Goal: Information Seeking & Learning: Learn about a topic

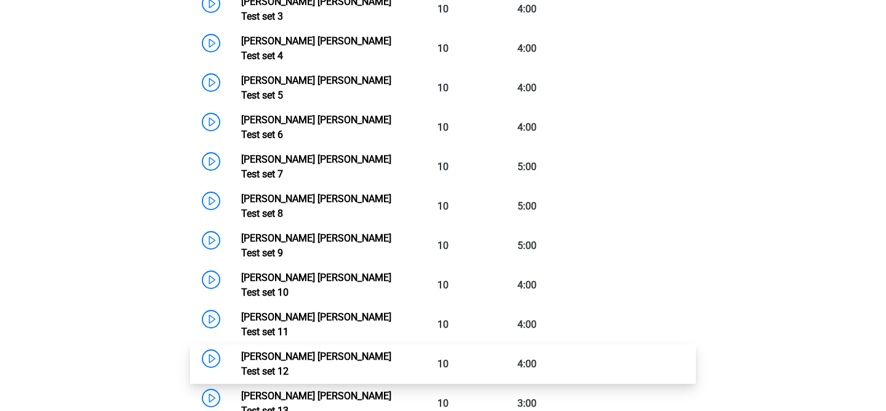
scroll to position [977, 0]
click at [308, 351] on link "Watson Glaser Test set 12" at bounding box center [316, 364] width 150 height 26
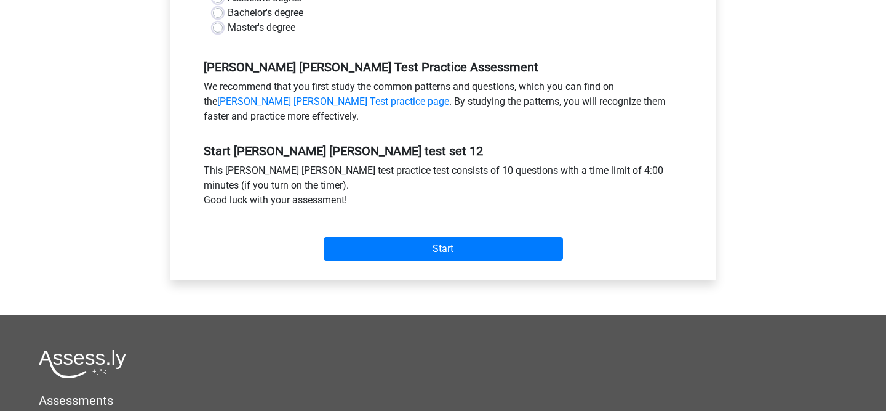
scroll to position [431, 0]
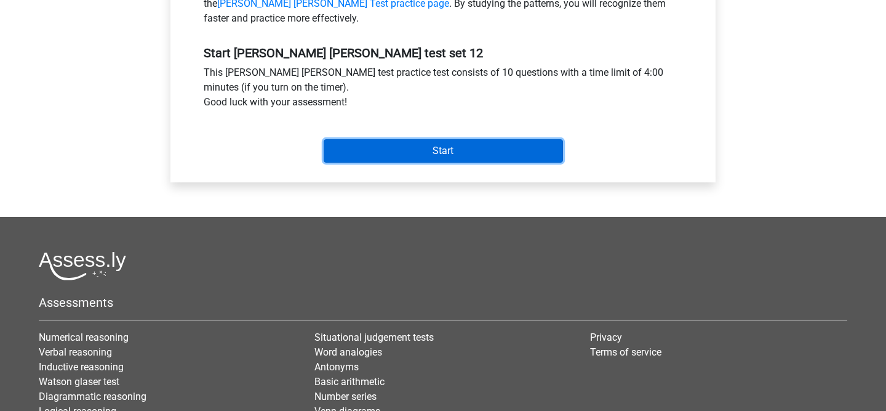
click at [493, 155] on input "Start" at bounding box center [443, 150] width 239 height 23
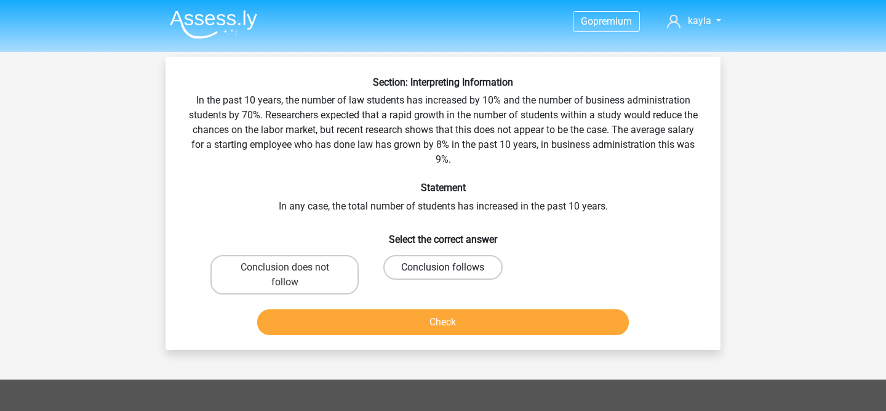
click at [472, 255] on label "Conclusion follows" at bounding box center [443, 267] width 119 height 25
click at [451, 267] on input "Conclusion follows" at bounding box center [447, 271] width 8 height 8
radio input "true"
click at [446, 321] on button "Check" at bounding box center [443, 322] width 372 height 26
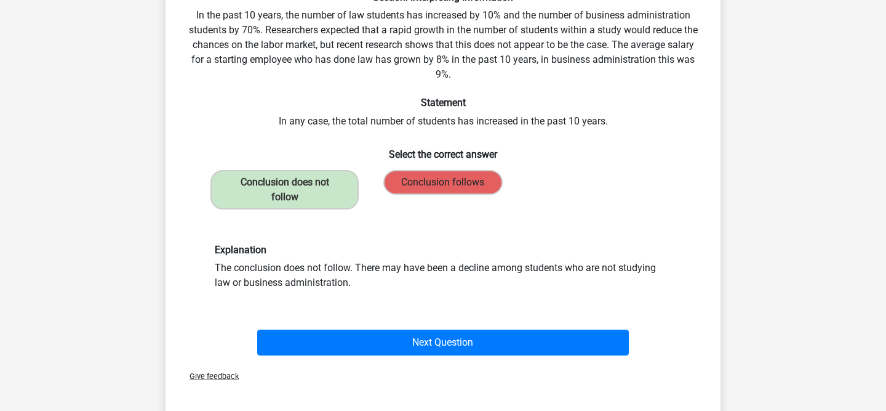
scroll to position [125, 0]
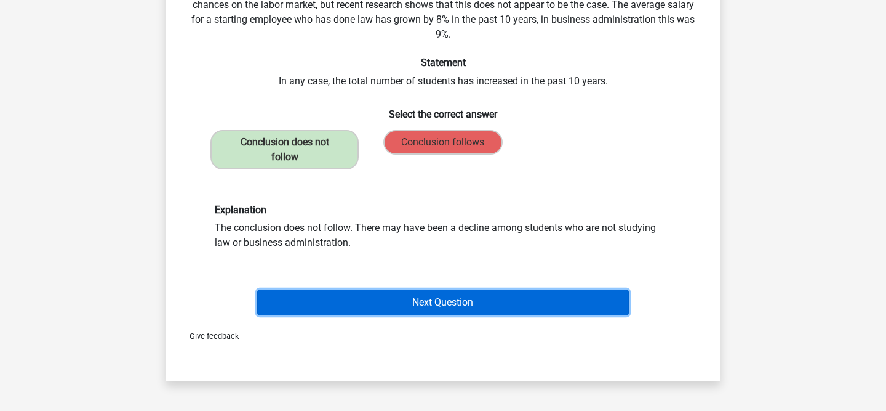
click at [396, 294] on button "Next Question" at bounding box center [443, 302] width 372 height 26
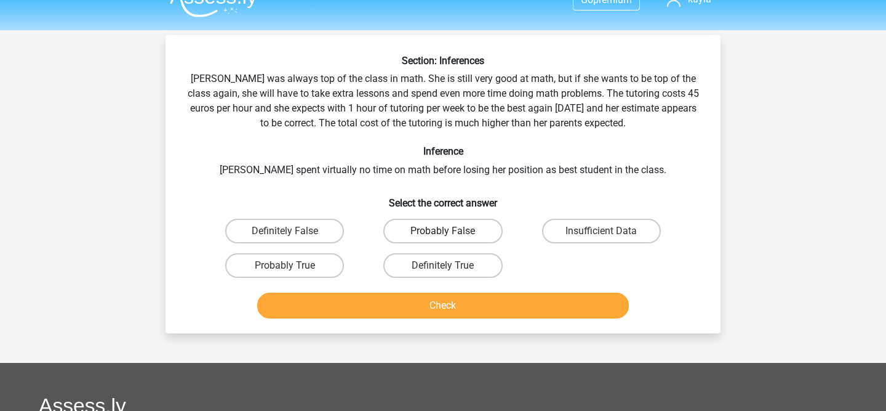
scroll to position [18, 0]
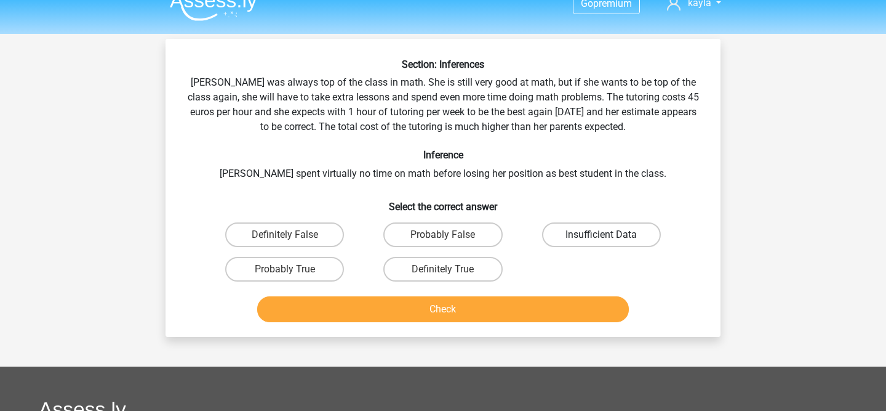
click at [612, 229] on label "Insufficient Data" at bounding box center [601, 234] width 119 height 25
click at [609, 235] on input "Insufficient Data" at bounding box center [605, 239] width 8 height 8
radio input "true"
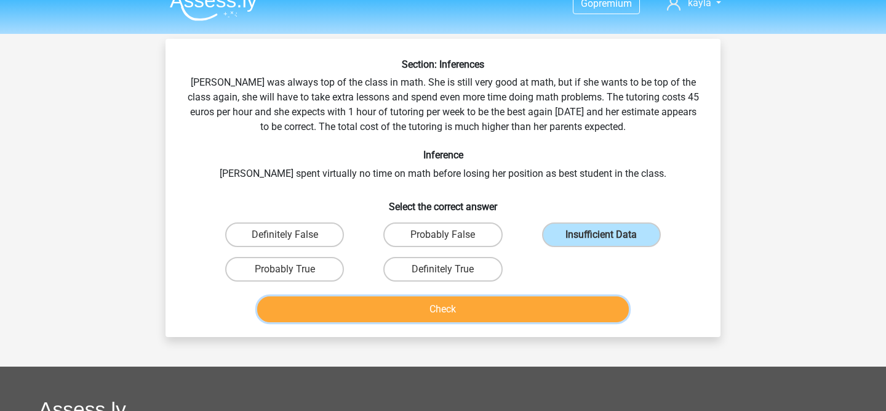
click at [501, 298] on button "Check" at bounding box center [443, 309] width 372 height 26
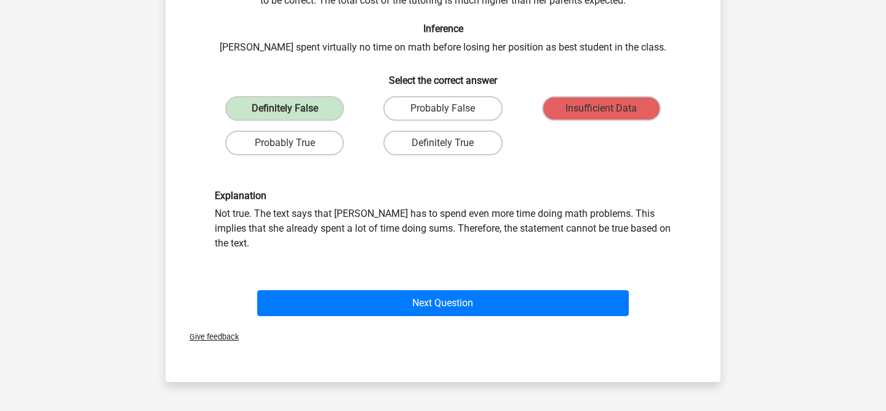
scroll to position [163, 0]
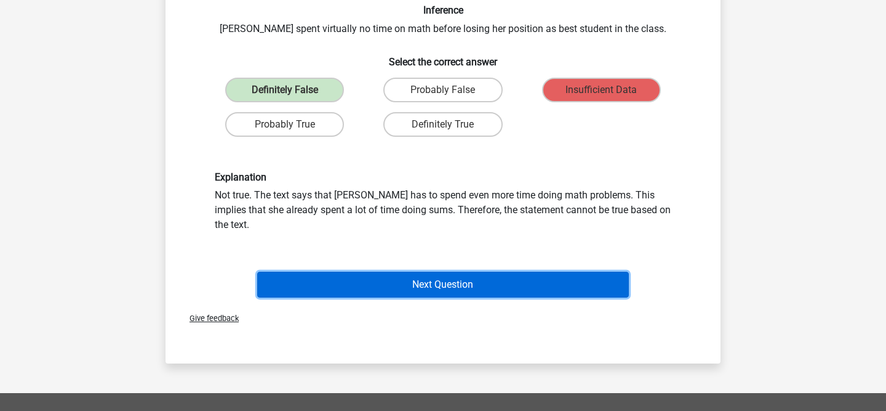
click at [494, 271] on button "Next Question" at bounding box center [443, 284] width 372 height 26
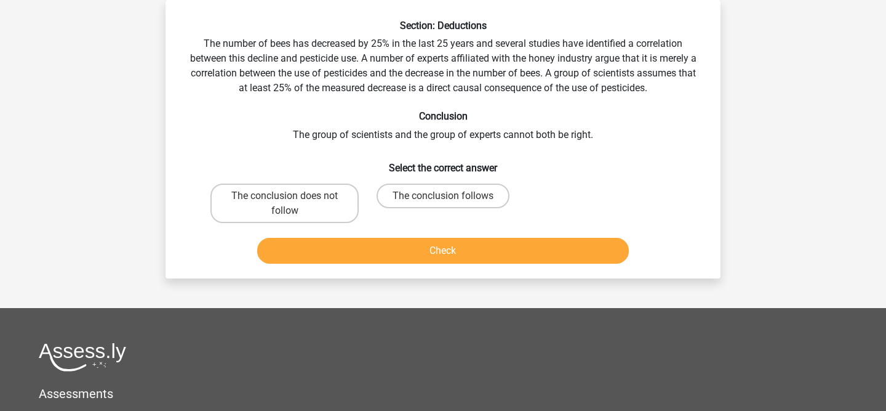
scroll to position [57, 0]
